Goal: Transaction & Acquisition: Purchase product/service

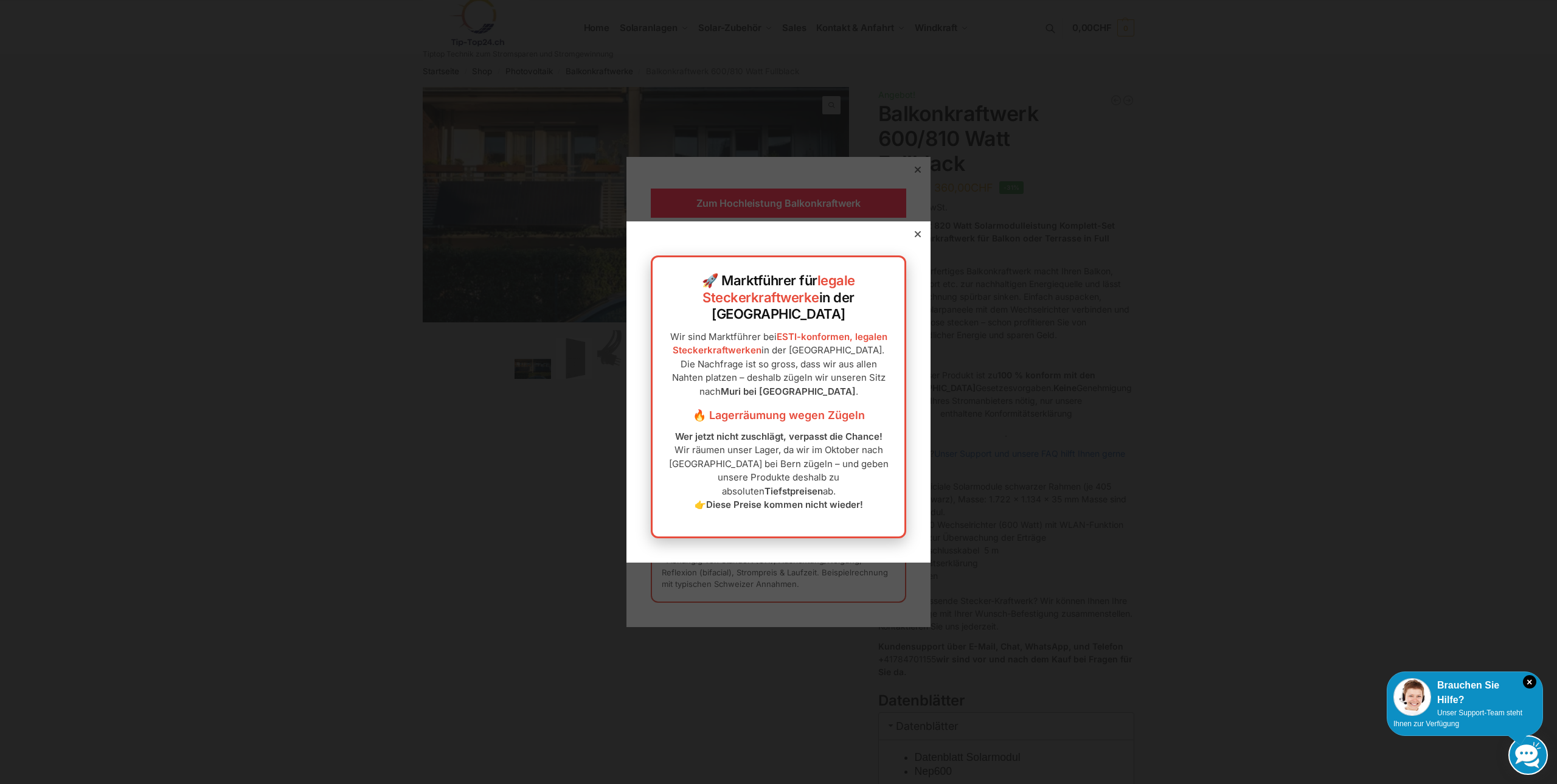
click at [915, 237] on icon at bounding box center [918, 234] width 6 height 6
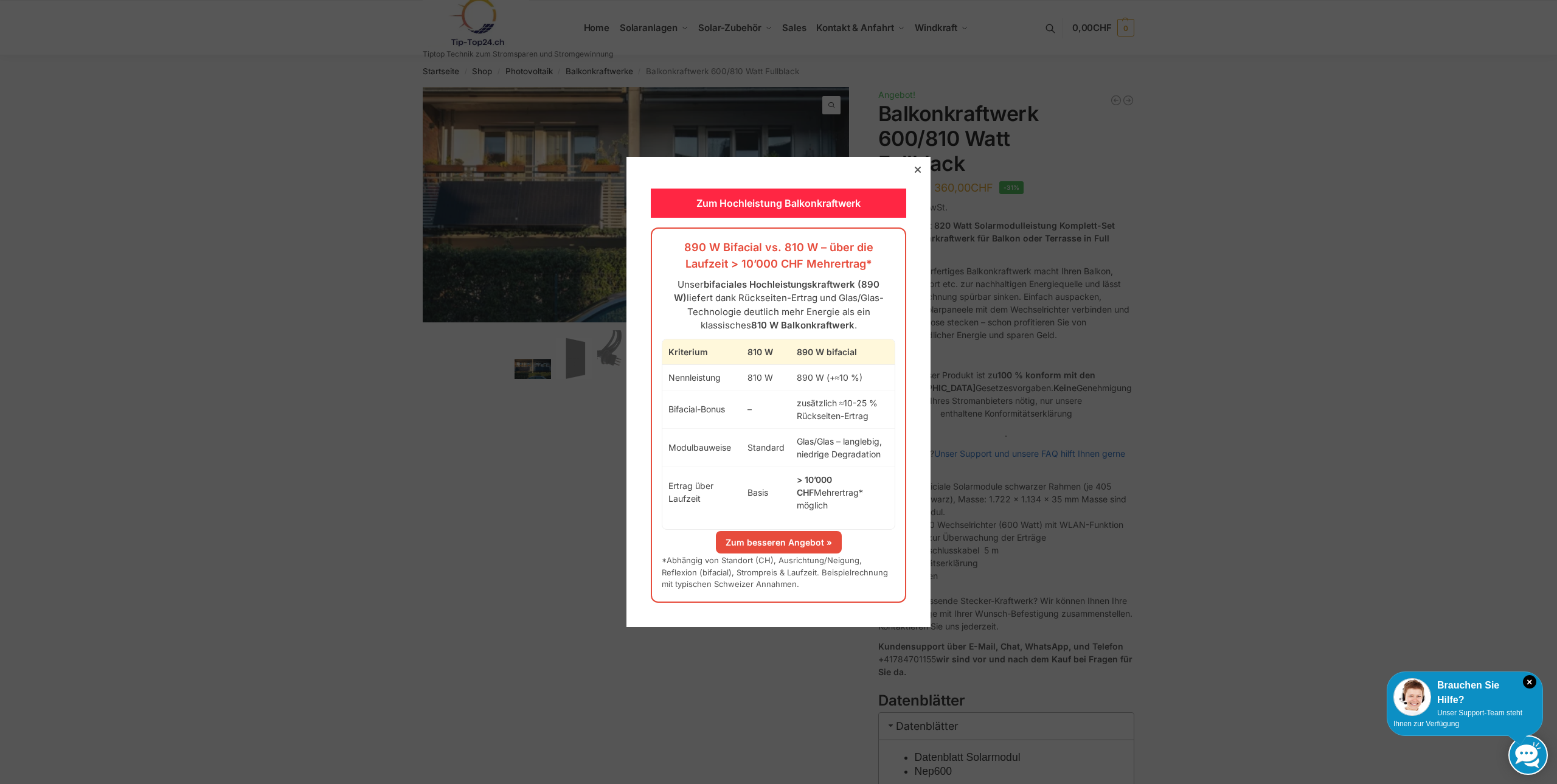
click at [912, 174] on div at bounding box center [918, 170] width 11 height 11
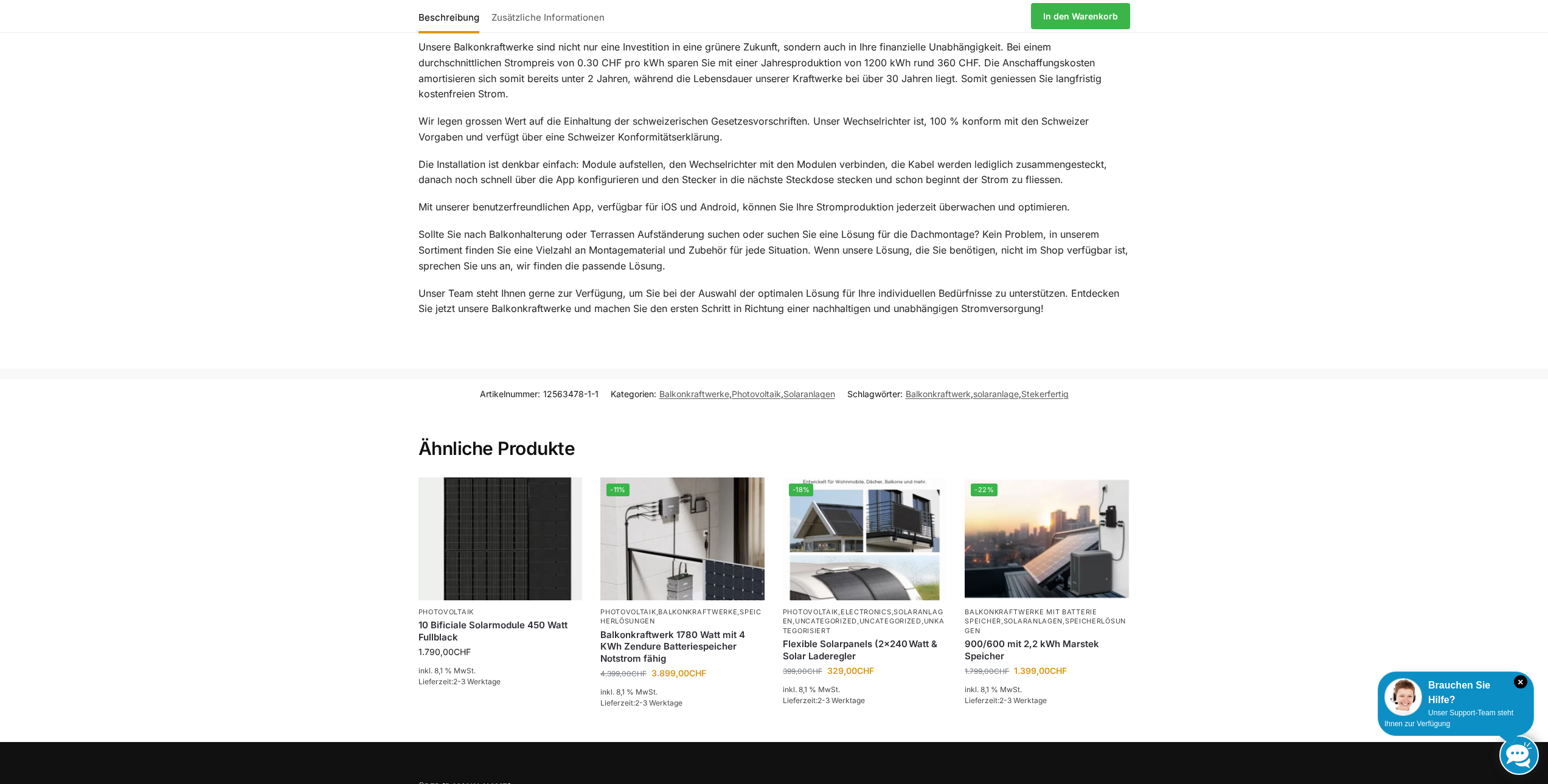
scroll to position [1636, 0]
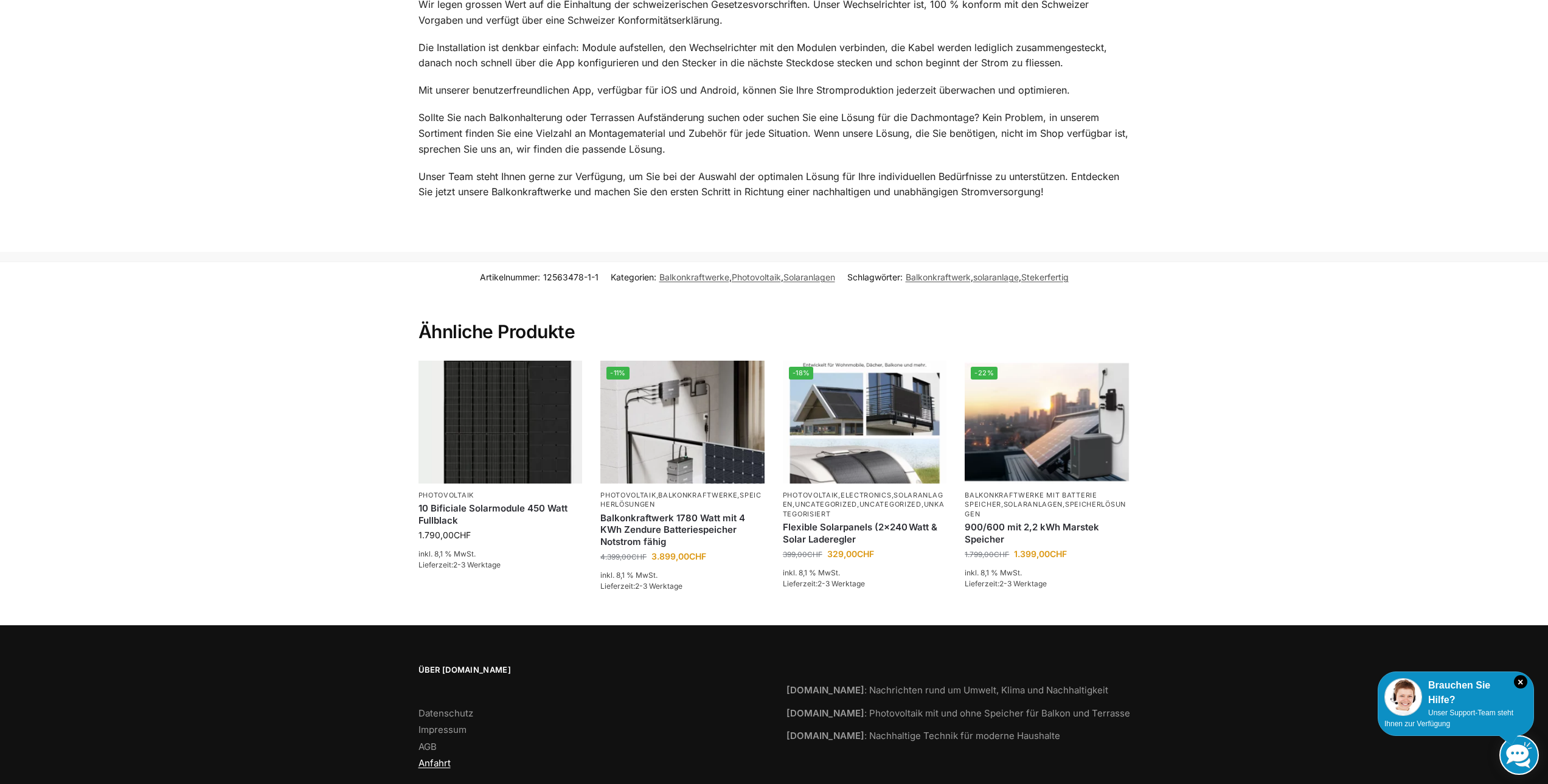
click at [446, 757] on link "Anfahrt" at bounding box center [435, 762] width 32 height 11
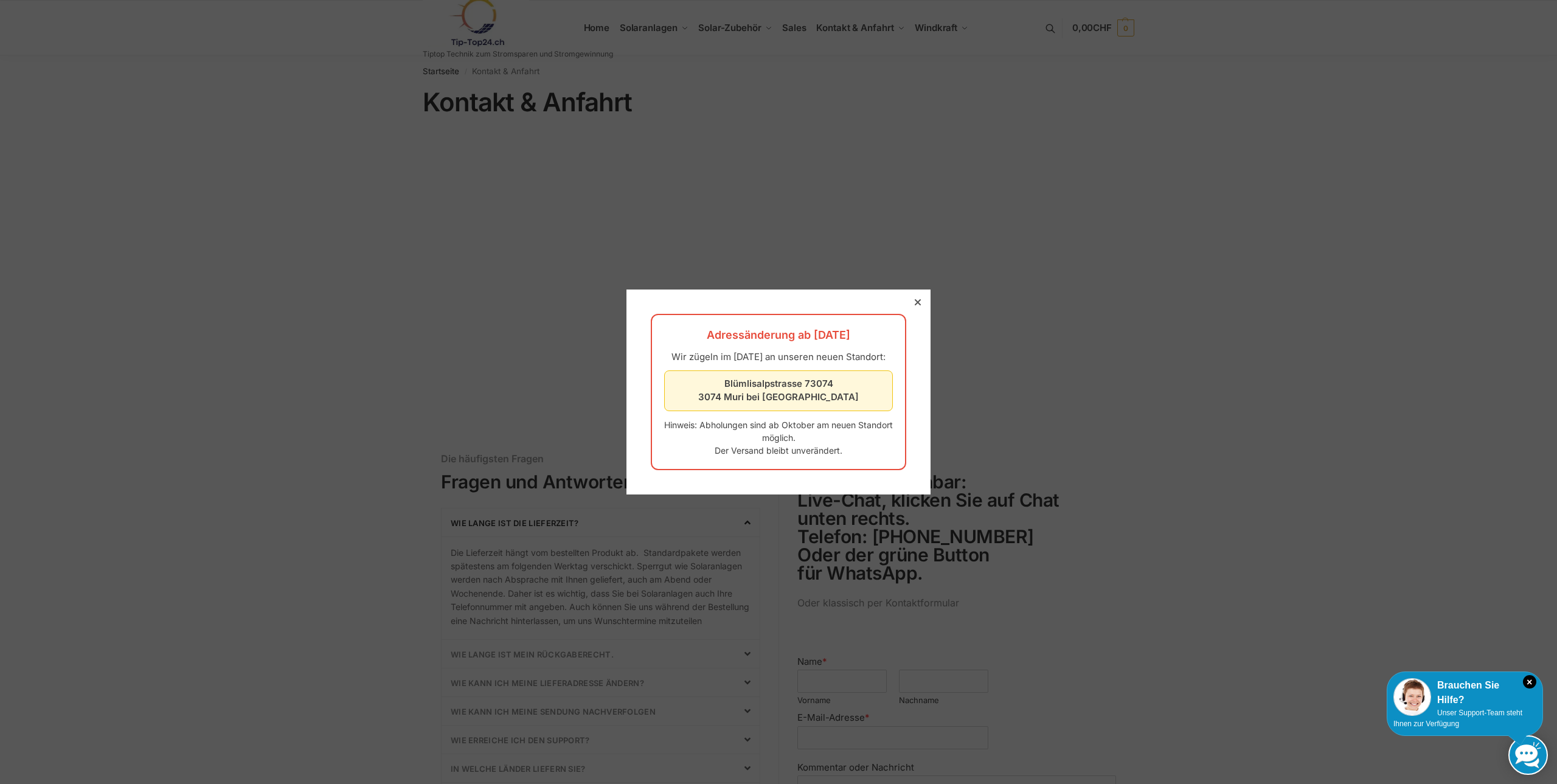
click at [915, 299] on icon at bounding box center [918, 302] width 6 height 6
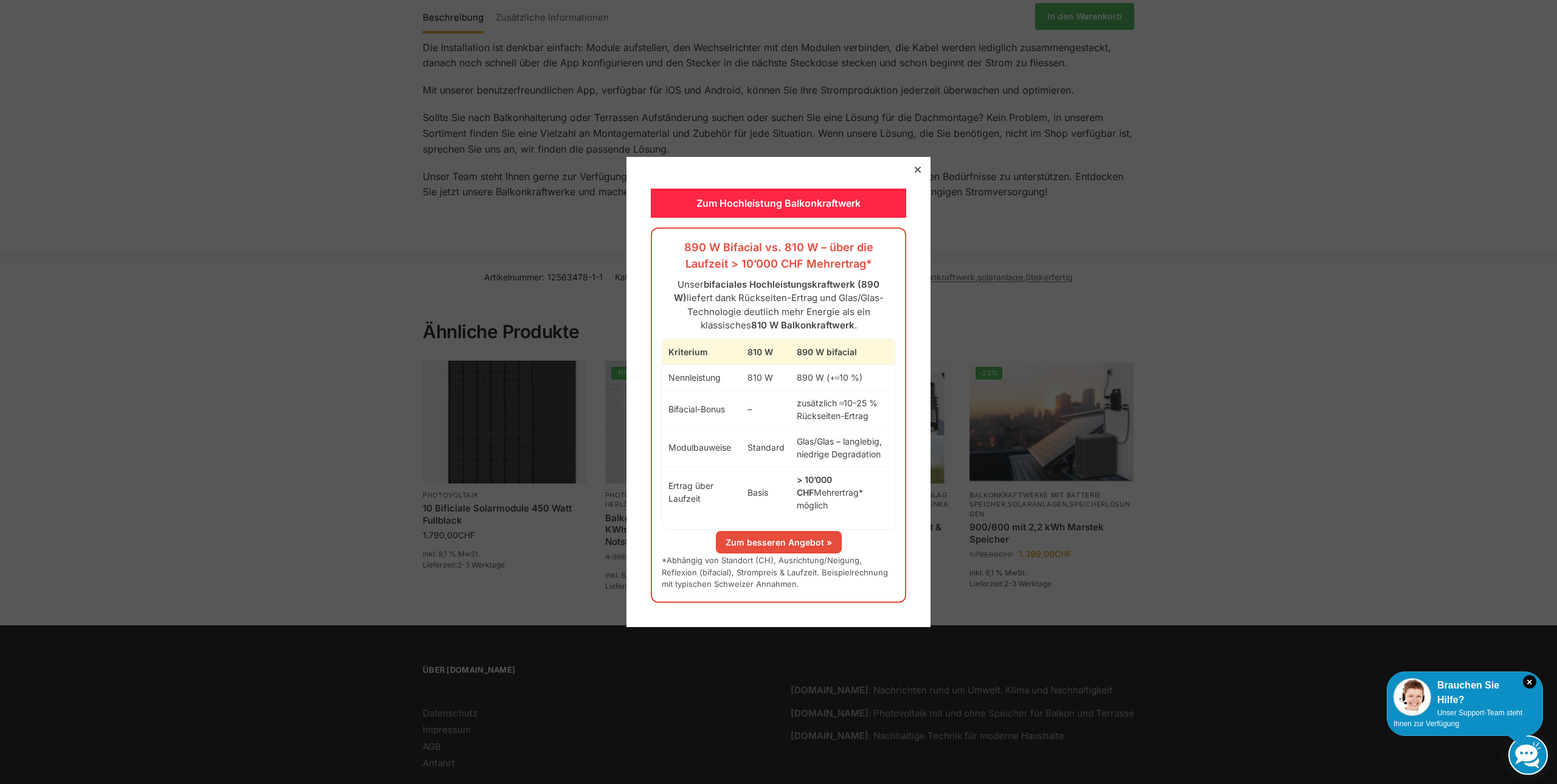
click at [915, 172] on icon at bounding box center [918, 170] width 6 height 6
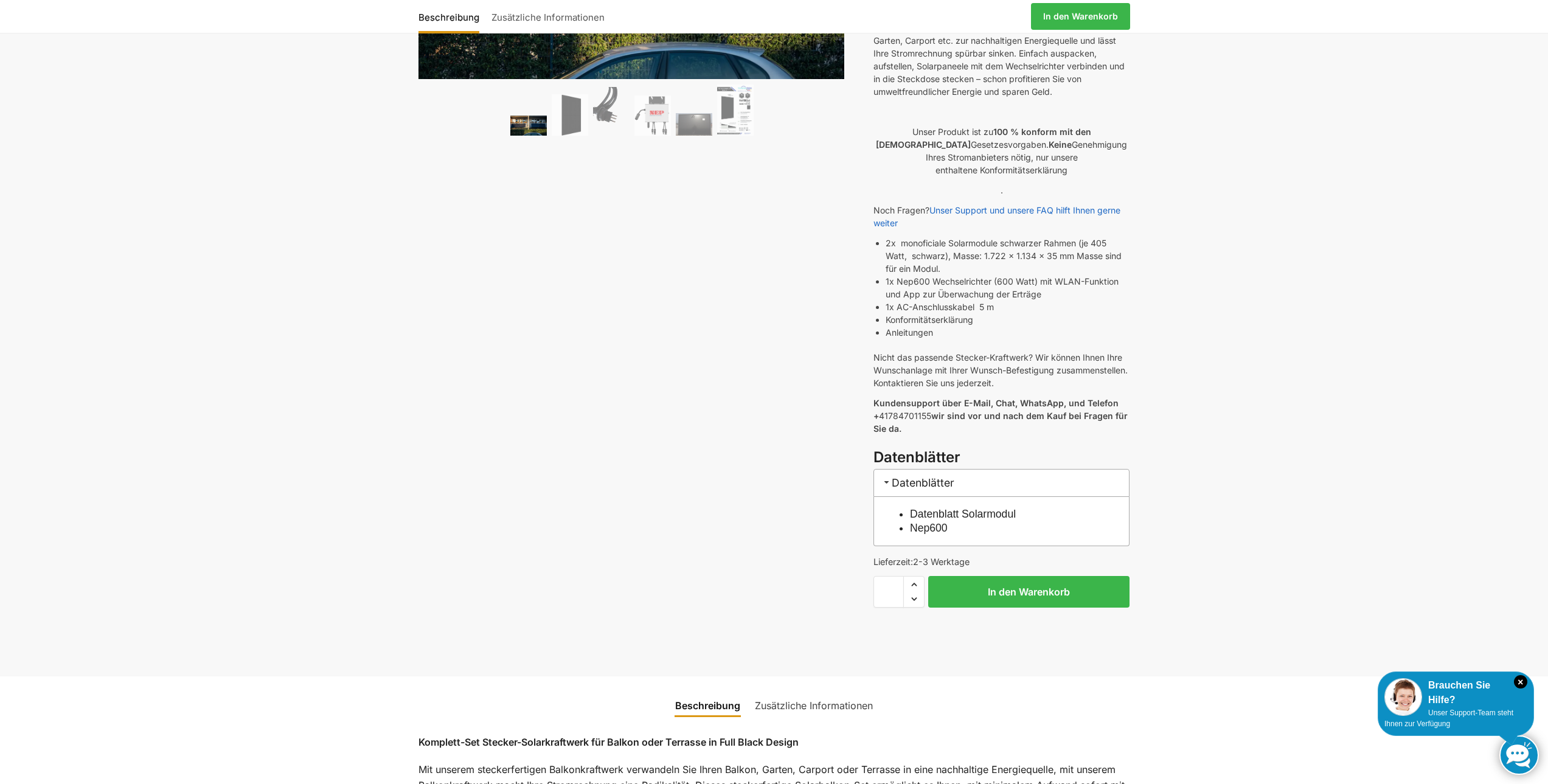
scroll to position [304, 0]
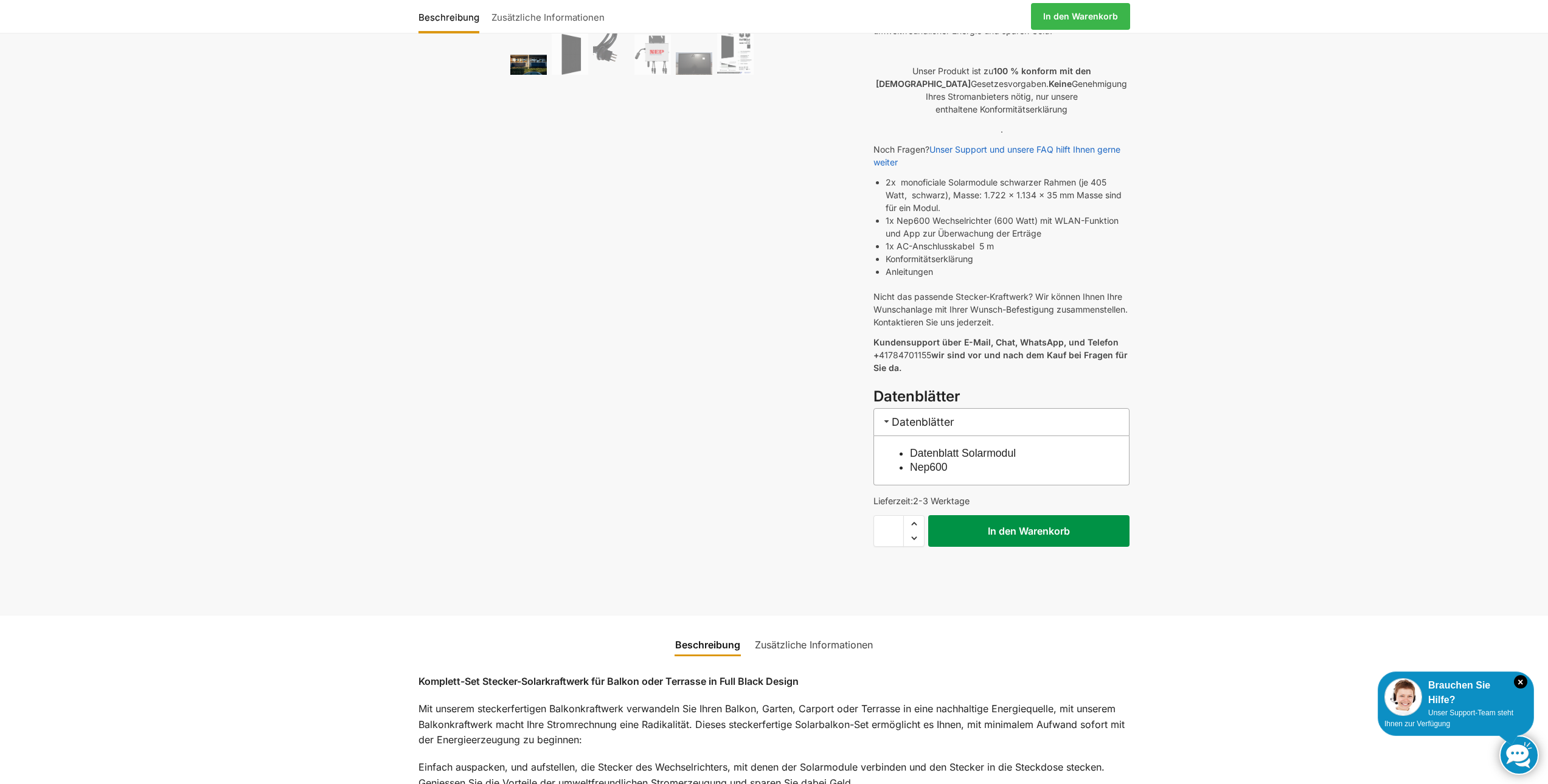
click at [1028, 515] on button "In den Warenkorb" at bounding box center [1029, 531] width 201 height 32
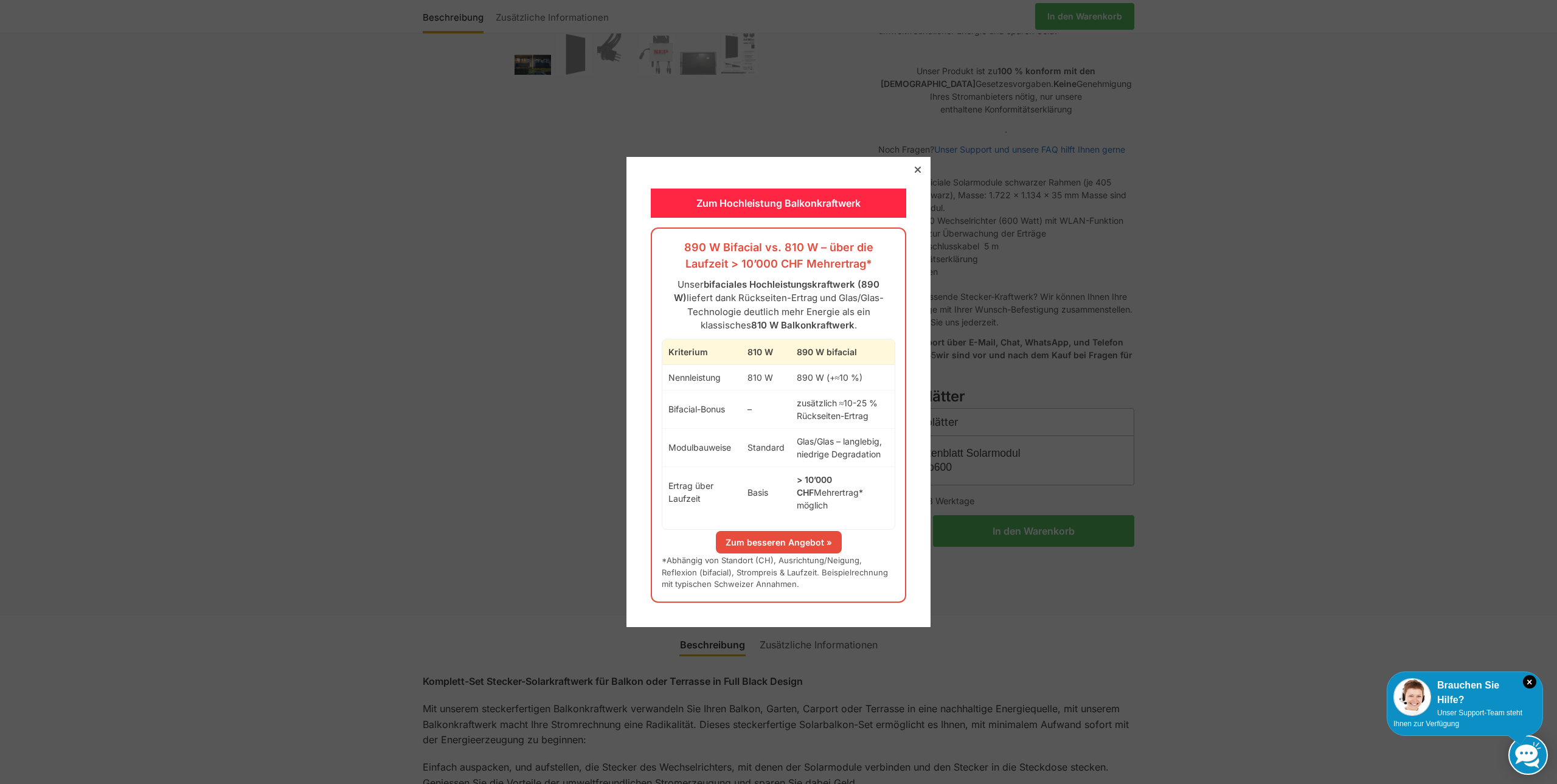
click at [915, 172] on icon at bounding box center [918, 170] width 6 height 6
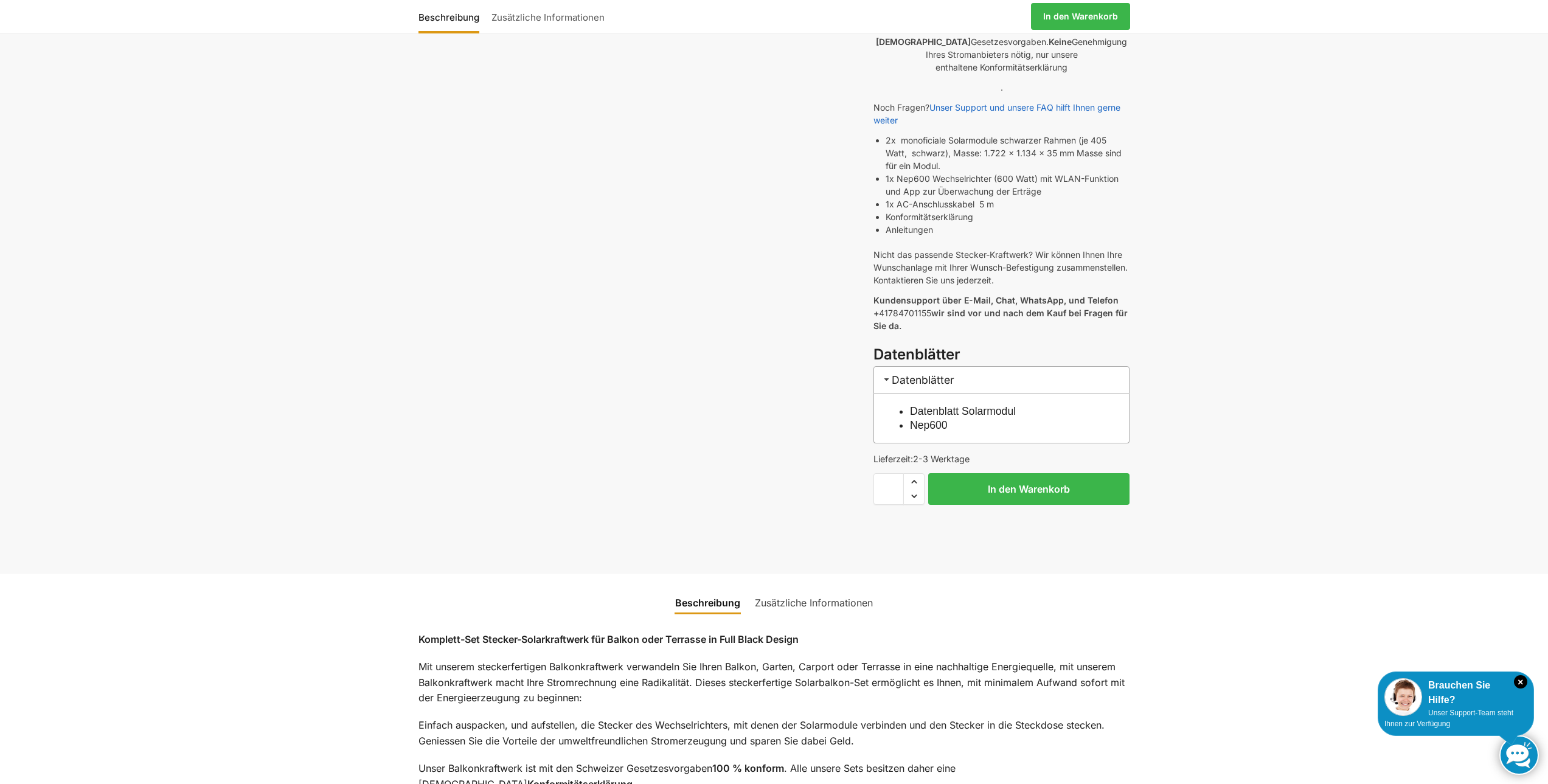
scroll to position [365, 0]
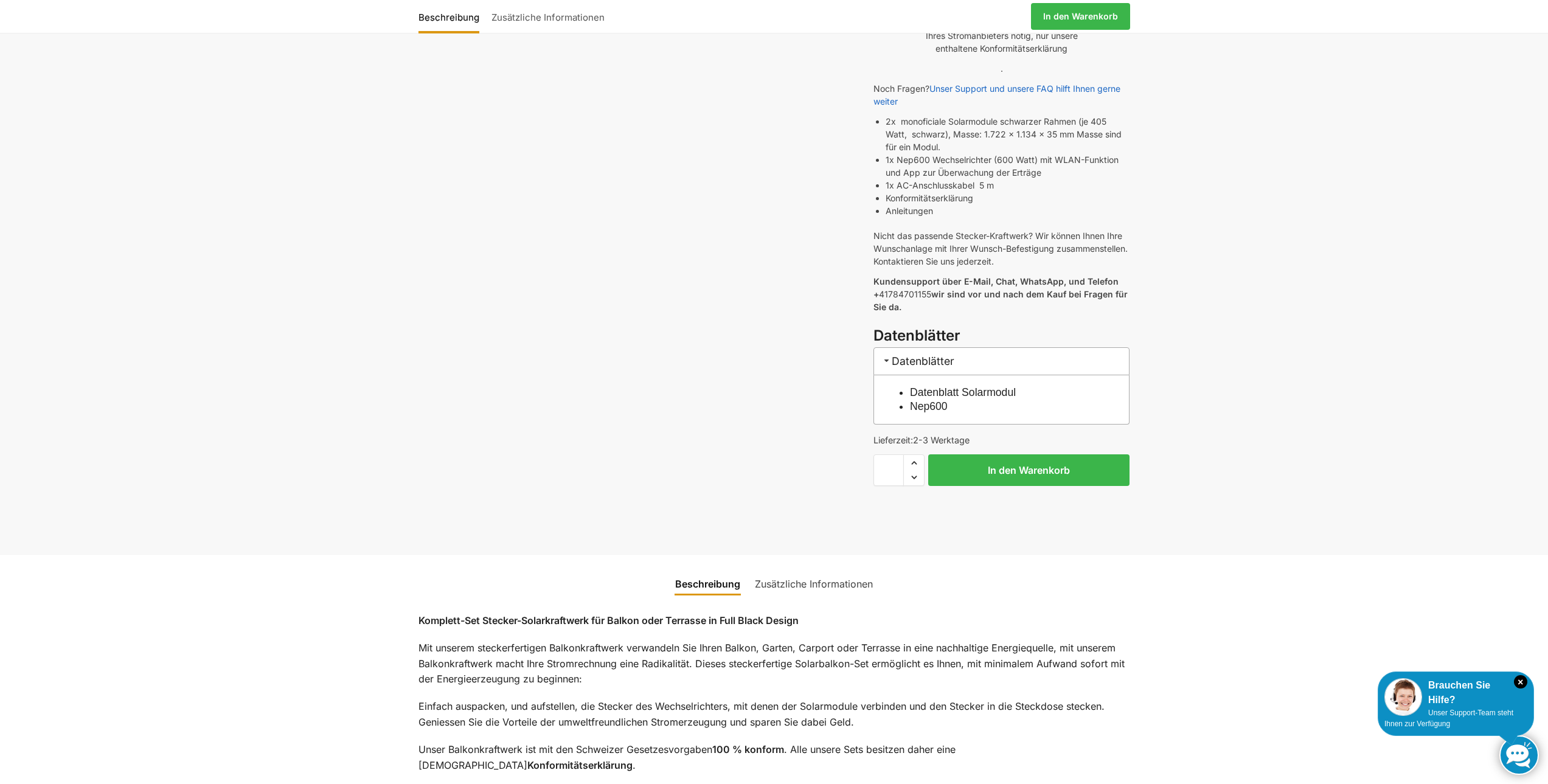
click at [927, 400] on link "Nep600" at bounding box center [929, 406] width 37 height 12
